Goal: Information Seeking & Learning: Learn about a topic

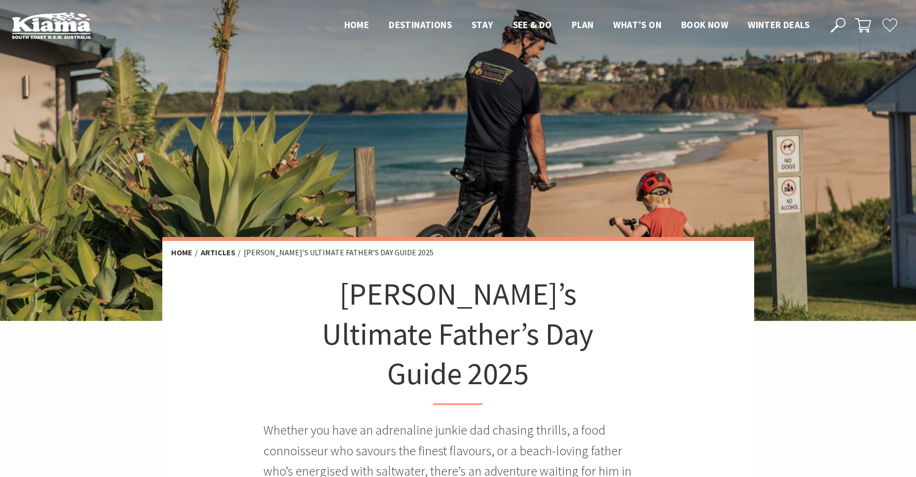
click at [834, 21] on icon at bounding box center [838, 25] width 15 height 15
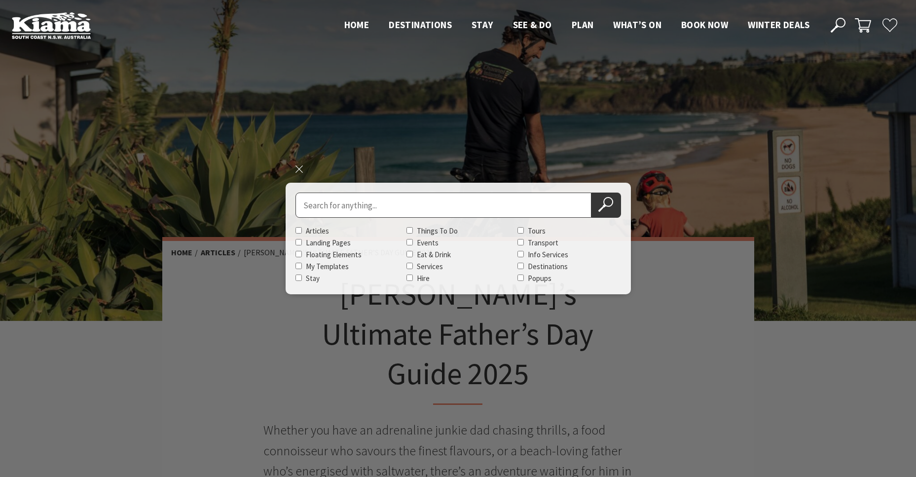
click at [478, 26] on ul "Home Destinations Towns & Villages Kiama Gerringong Gerroa Jamberoo Minnamurra …" at bounding box center [576, 24] width 485 height 15
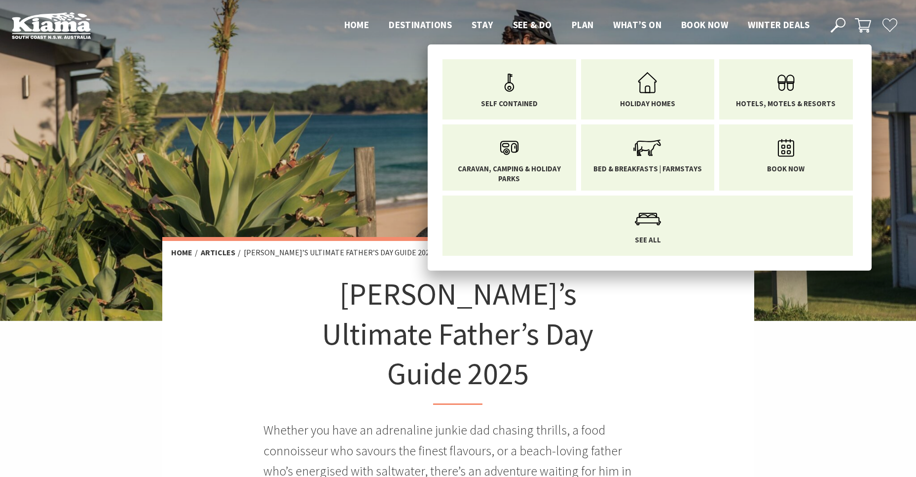
click at [478, 26] on span "Stay" at bounding box center [483, 25] width 22 height 12
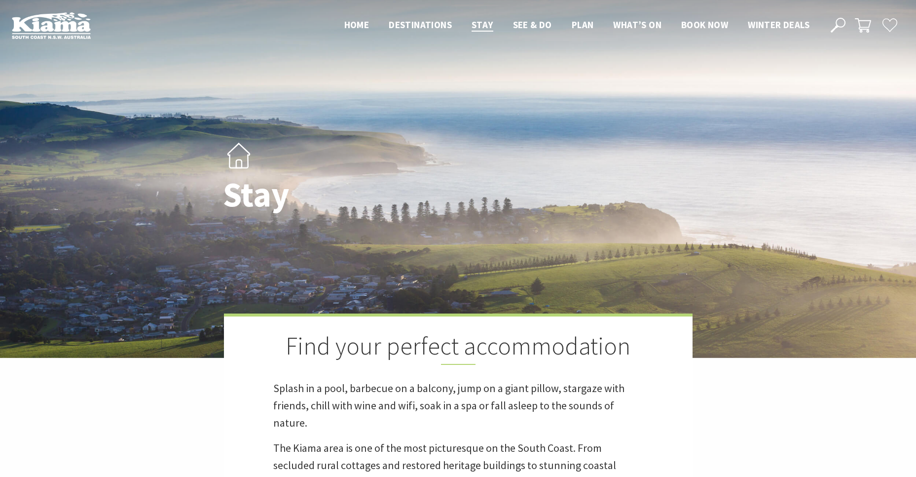
click at [835, 25] on icon at bounding box center [838, 25] width 15 height 15
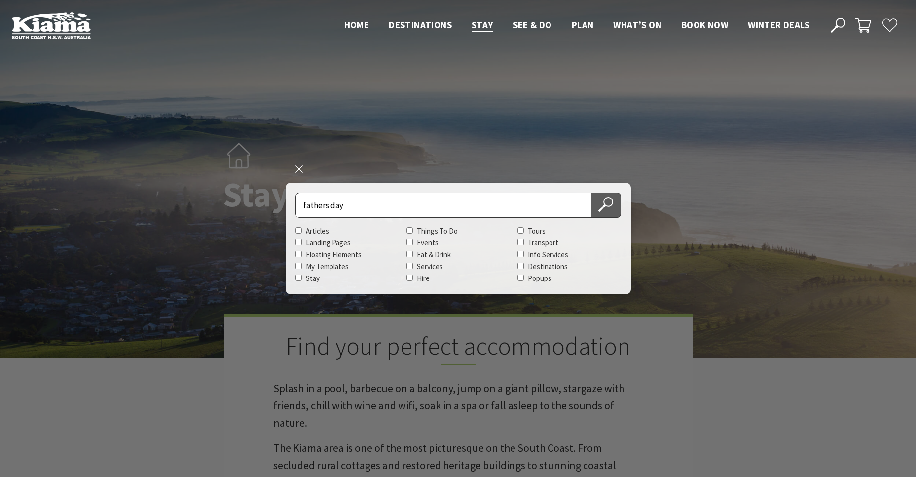
type input "fathers day"
click at [606, 206] on icon at bounding box center [605, 204] width 15 height 15
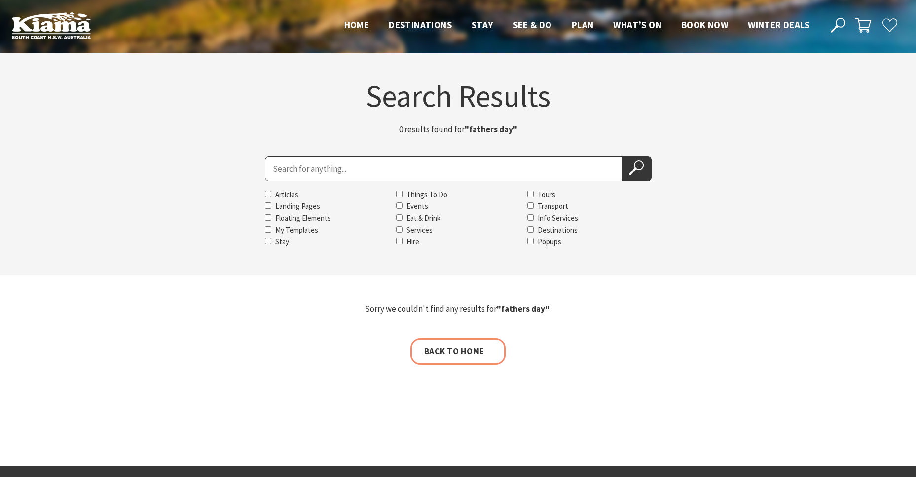
click at [287, 167] on input "Search for" at bounding box center [443, 168] width 357 height 25
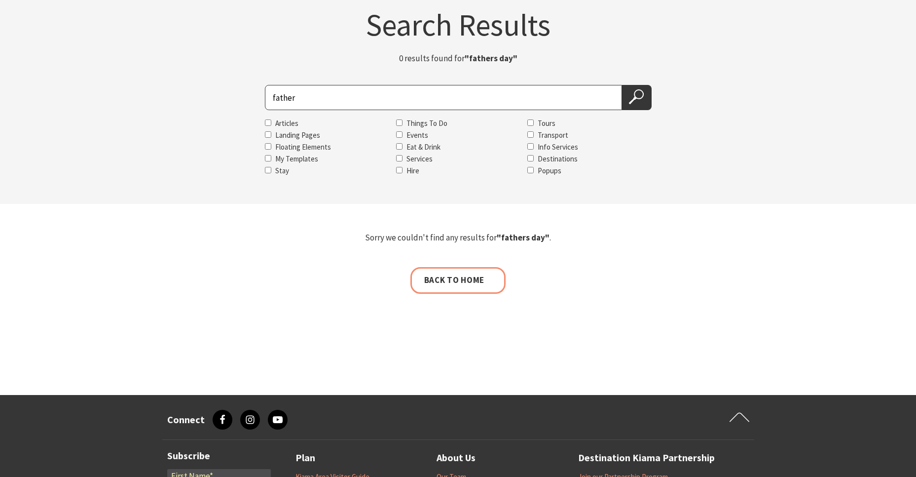
click at [273, 96] on input "father" at bounding box center [443, 97] width 357 height 25
type input "Father"
click at [639, 93] on icon at bounding box center [636, 96] width 15 height 15
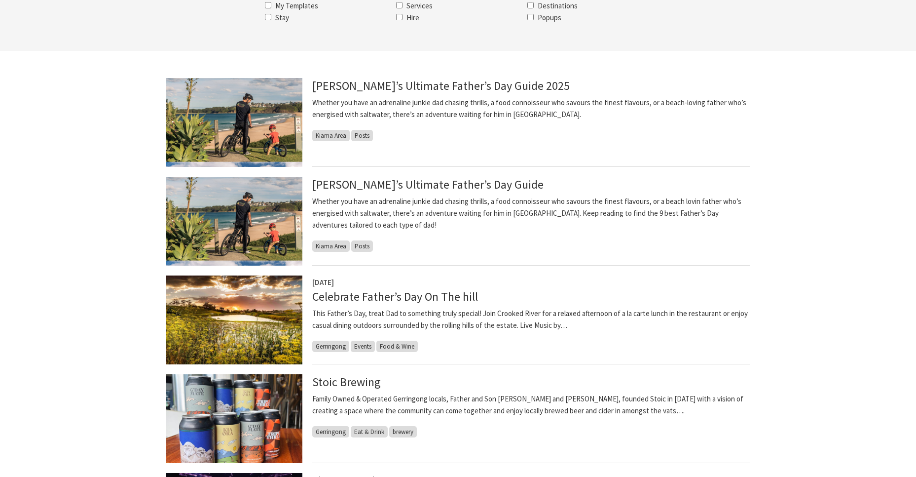
scroll to position [214, 0]
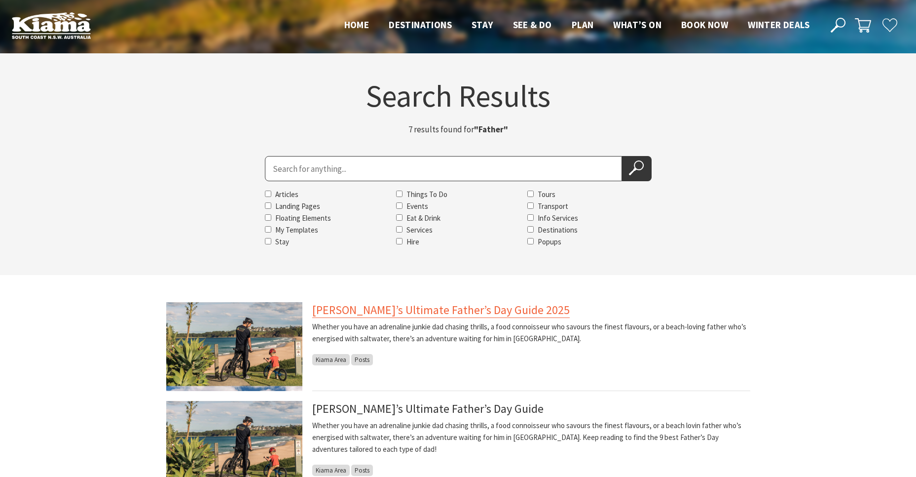
click at [379, 316] on link "[PERSON_NAME]’s Ultimate Father’s Day Guide 2025" at bounding box center [441, 310] width 258 height 16
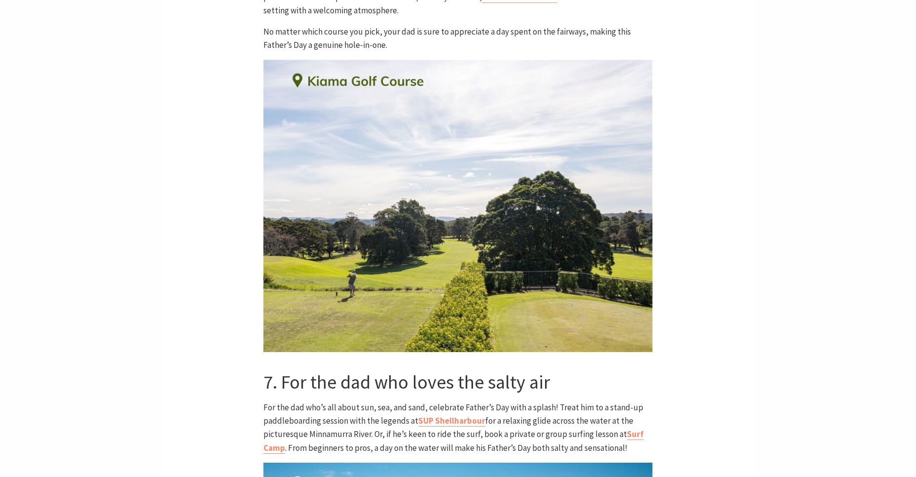
scroll to position [2930, 0]
